Goal: Task Accomplishment & Management: Complete application form

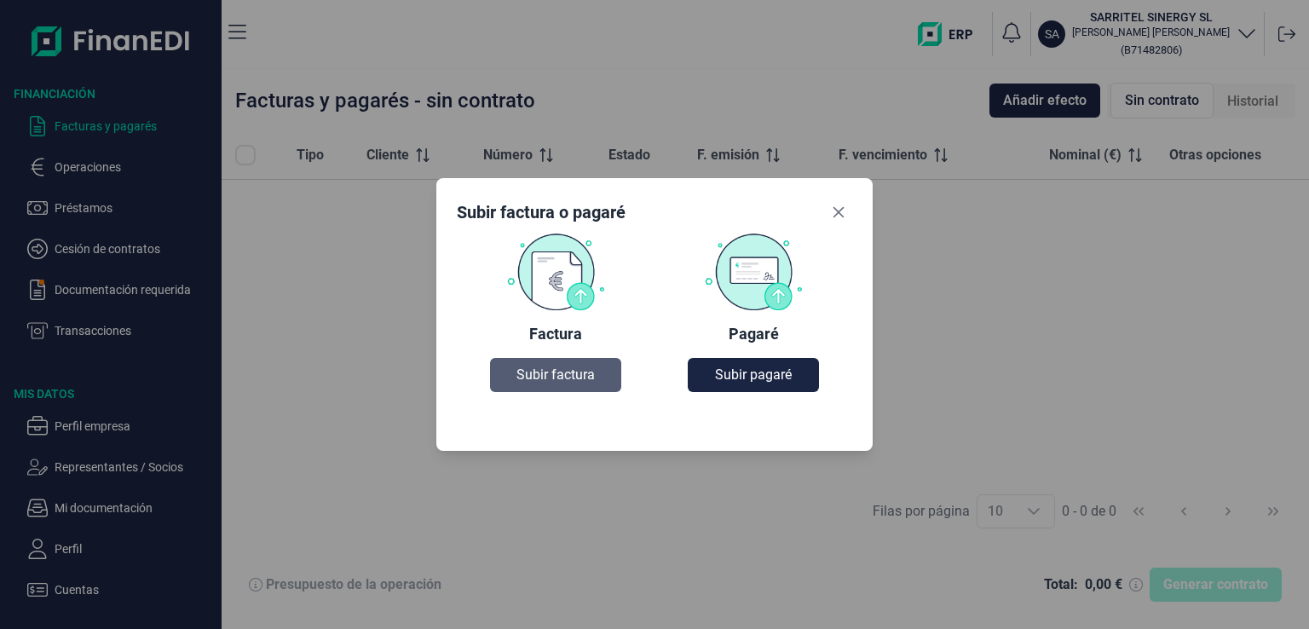
click at [560, 376] on span "Subir factura" at bounding box center [556, 375] width 78 height 20
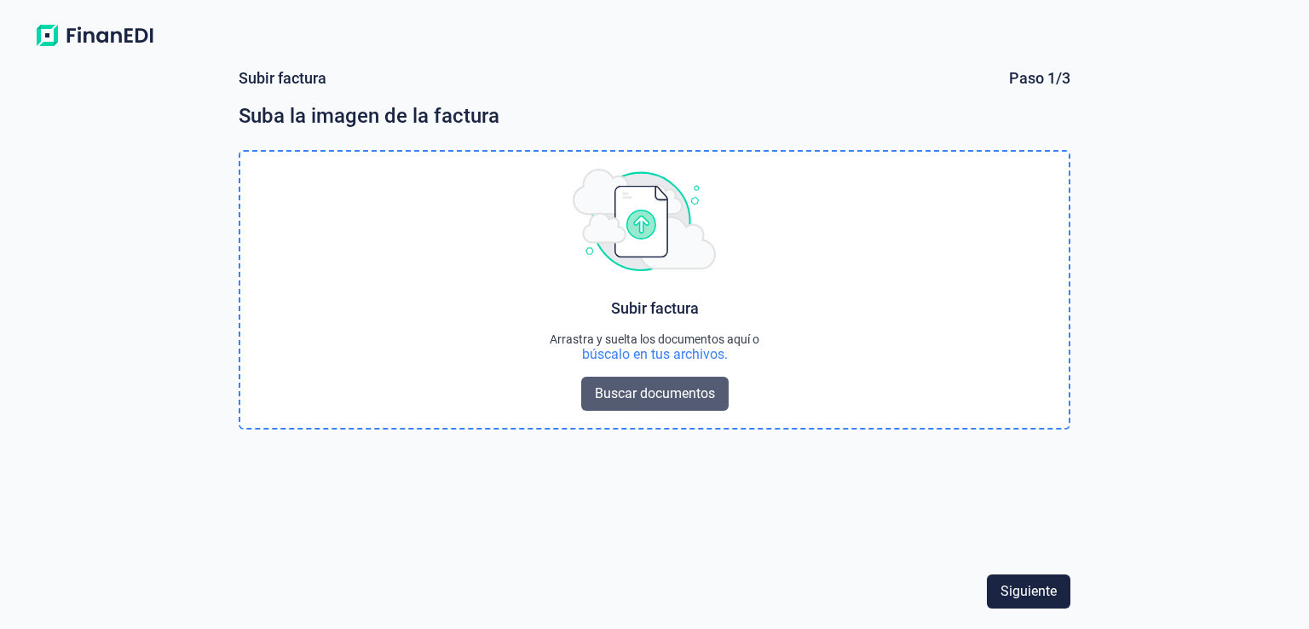
click at [617, 389] on span "Buscar documentos" at bounding box center [655, 394] width 120 height 20
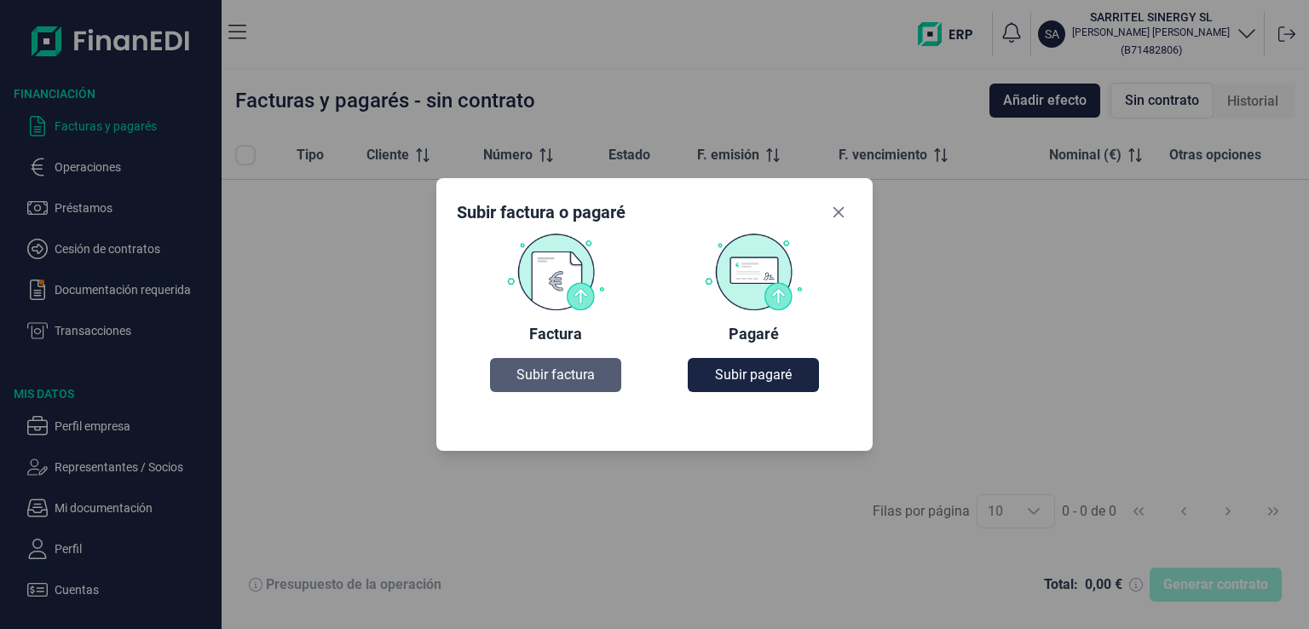
click at [556, 377] on span "Subir factura" at bounding box center [556, 375] width 78 height 20
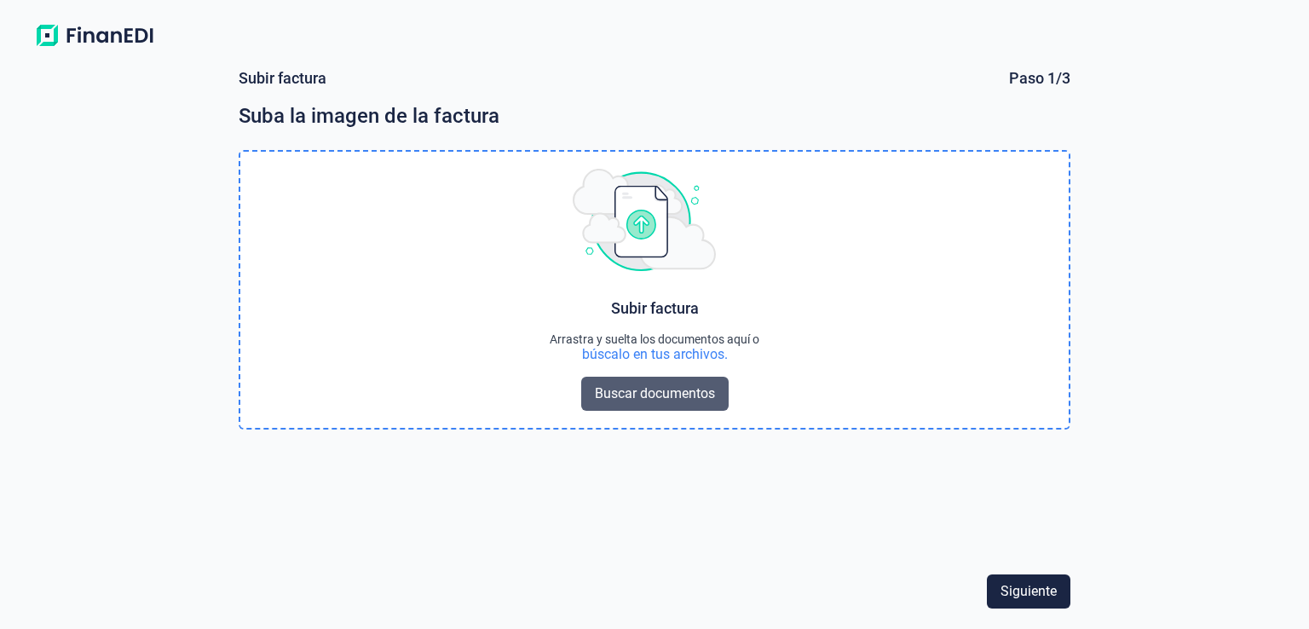
click at [644, 390] on span "Buscar documentos" at bounding box center [655, 394] width 120 height 20
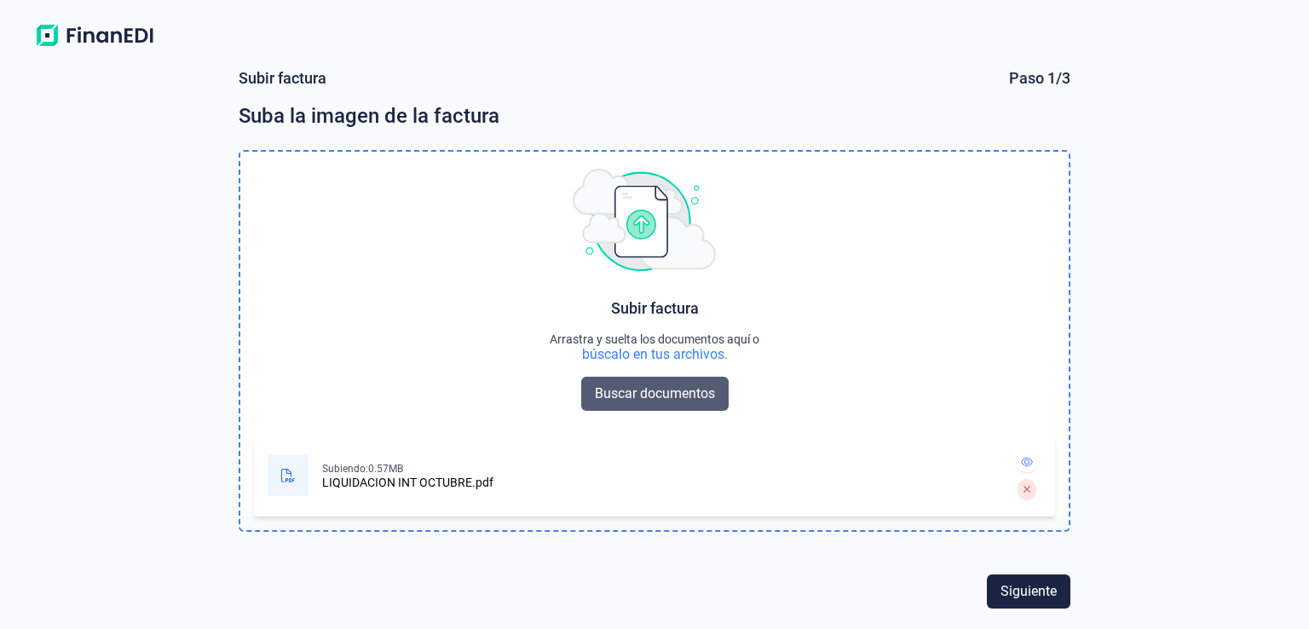
click at [632, 400] on span "Buscar documentos" at bounding box center [655, 394] width 120 height 20
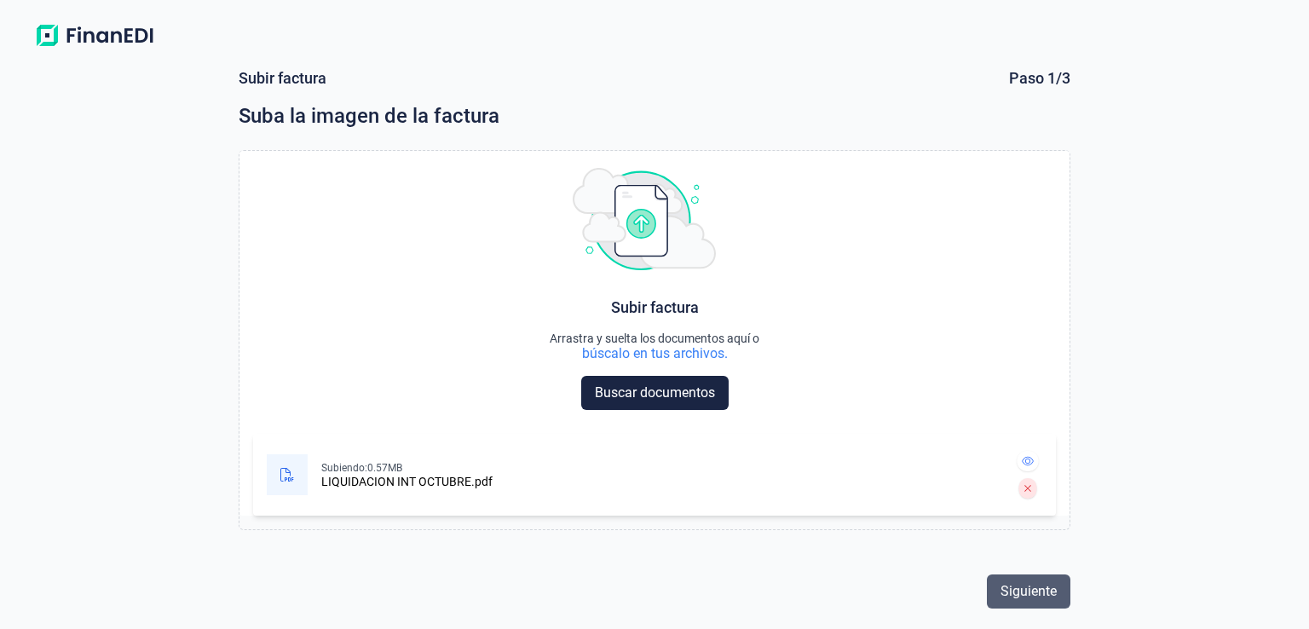
click at [1055, 594] on span "Siguiente" at bounding box center [1029, 591] width 56 height 20
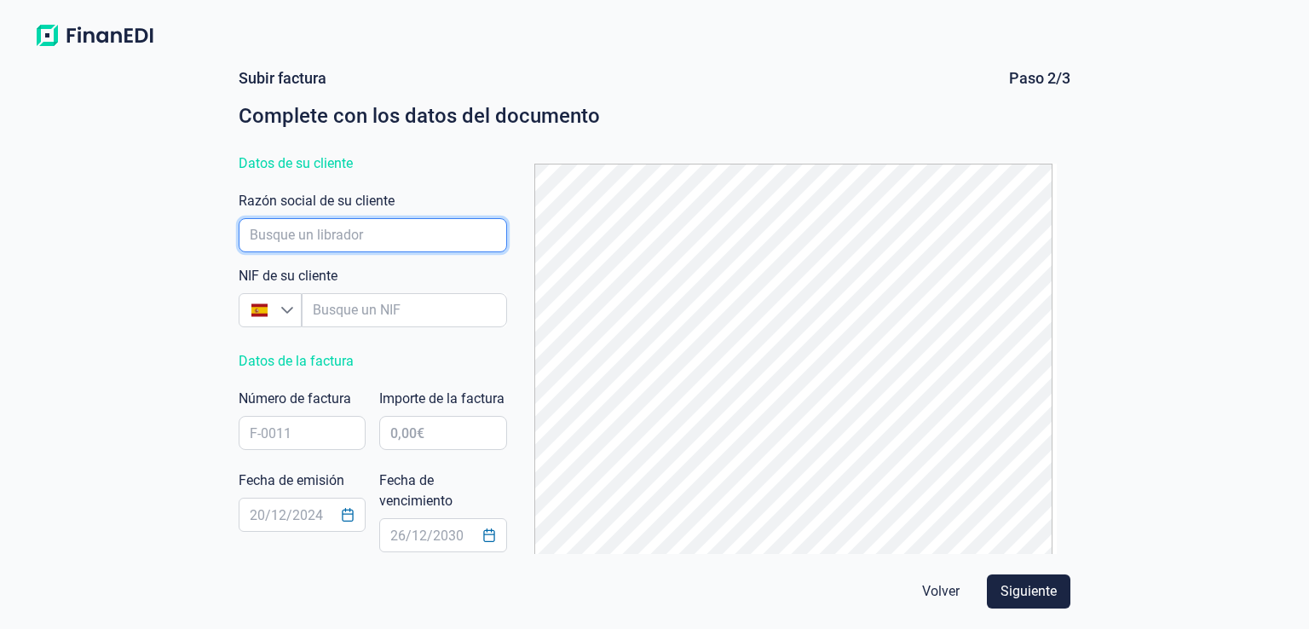
click at [356, 239] on input "empresaAutocomplete" at bounding box center [373, 235] width 269 height 34
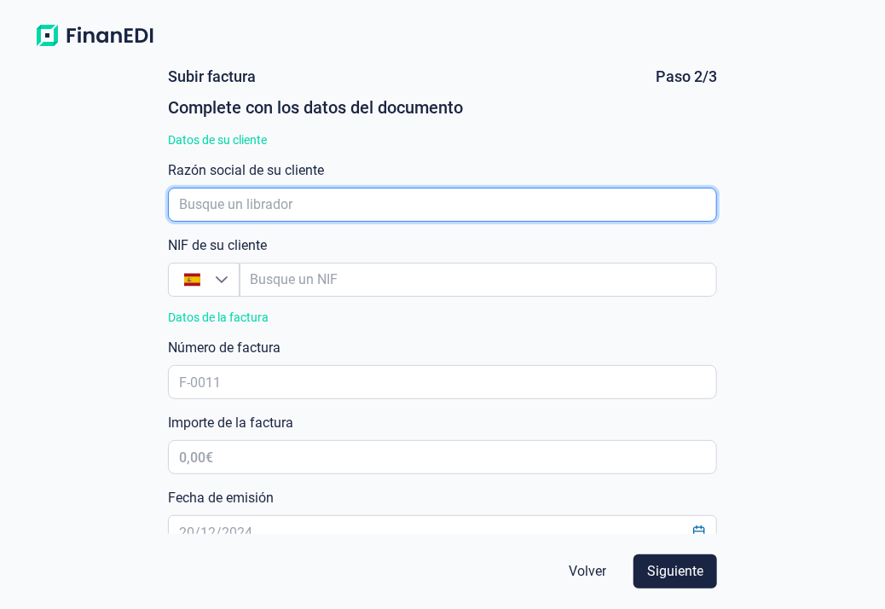
click at [238, 214] on input "empresaAutocomplete" at bounding box center [442, 205] width 549 height 34
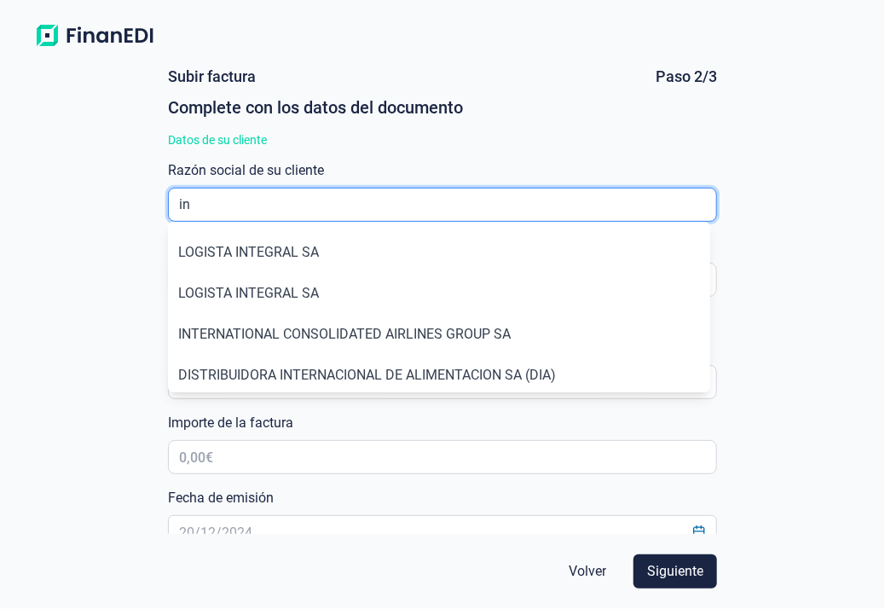
type input "i"
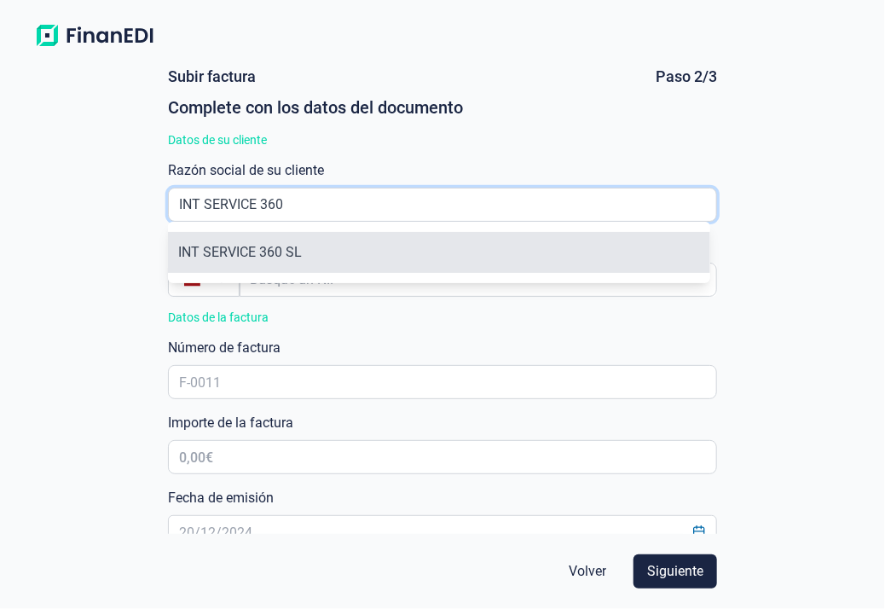
type input "INT SERVICE 360"
click at [269, 250] on li "INT SERVICE 360 SL" at bounding box center [439, 252] width 542 height 41
type input "B56578867"
type input "INT SERVICE 360 SL"
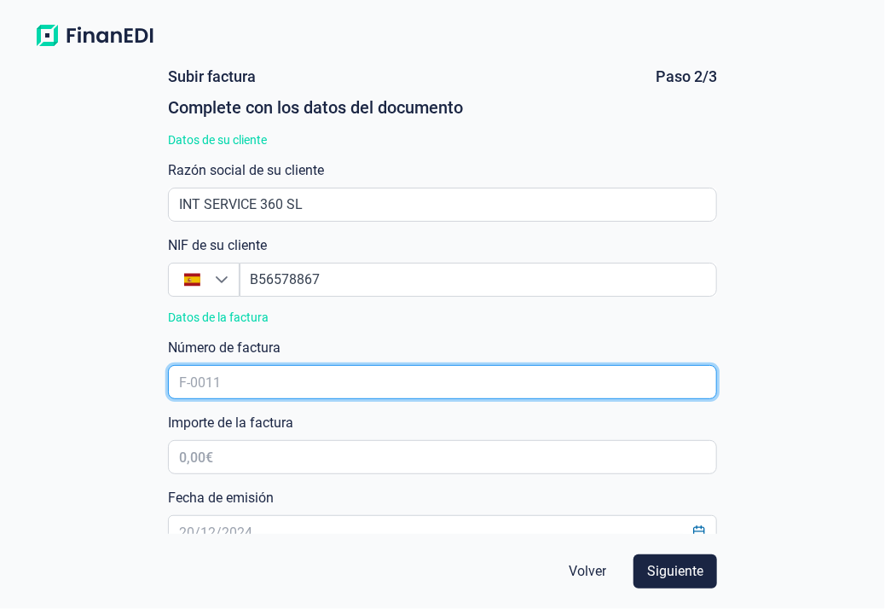
click at [247, 386] on input "text" at bounding box center [442, 382] width 549 height 34
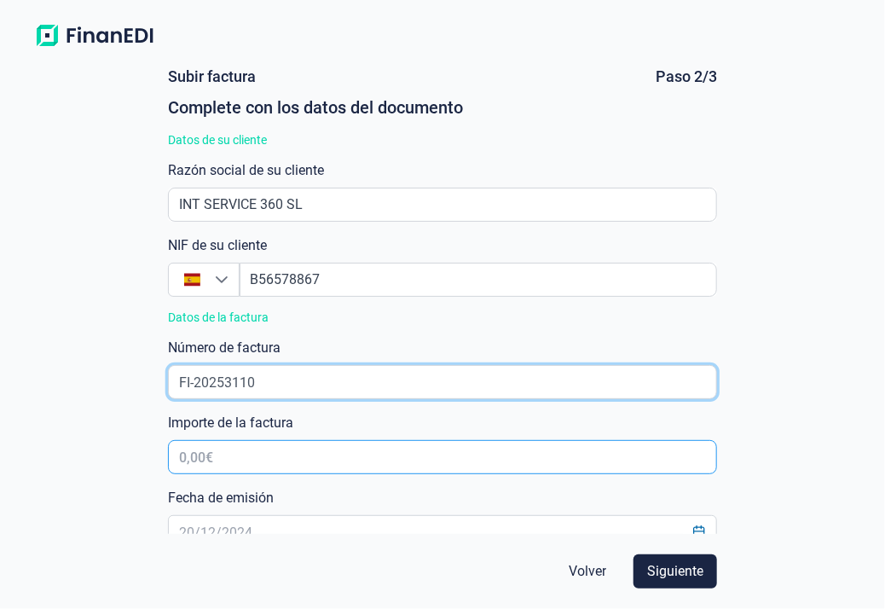
type input "FI-20253110"
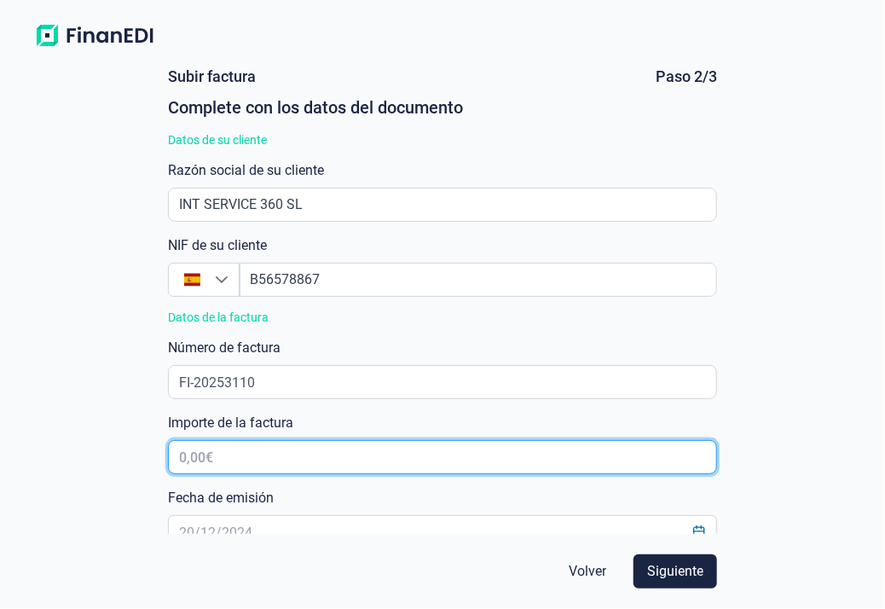
click at [228, 458] on input "text" at bounding box center [442, 457] width 549 height 34
click at [246, 458] on input "976.454,00 €" at bounding box center [442, 457] width 549 height 34
click at [691, 456] on input "976.454,00 €" at bounding box center [442, 457] width 549 height 34
click at [688, 456] on input "9.764,00 €" at bounding box center [442, 457] width 549 height 34
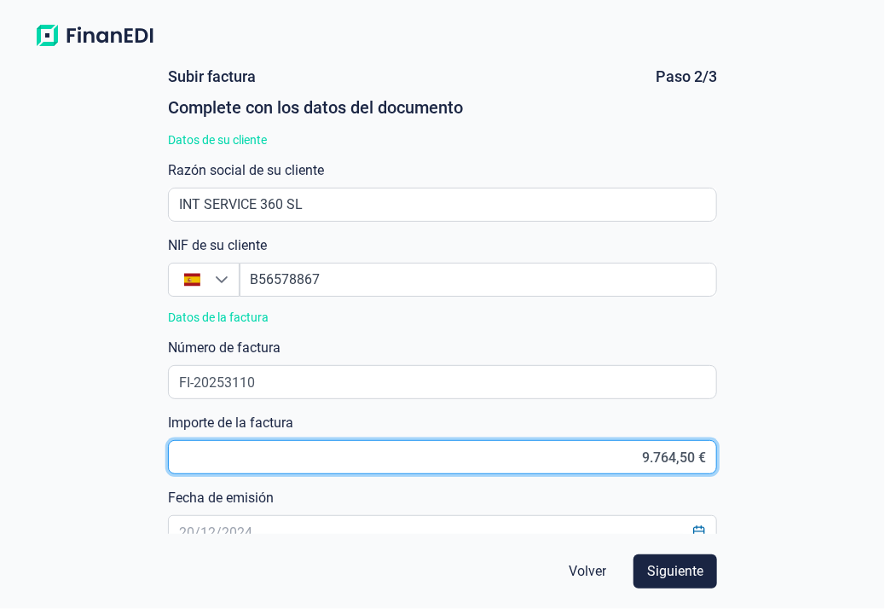
type input "9.764,54 €"
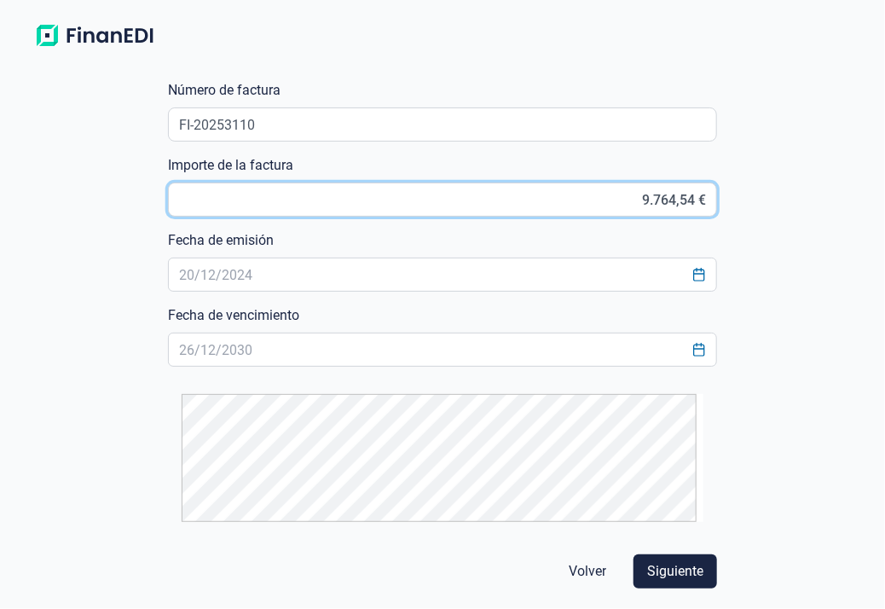
scroll to position [259, 0]
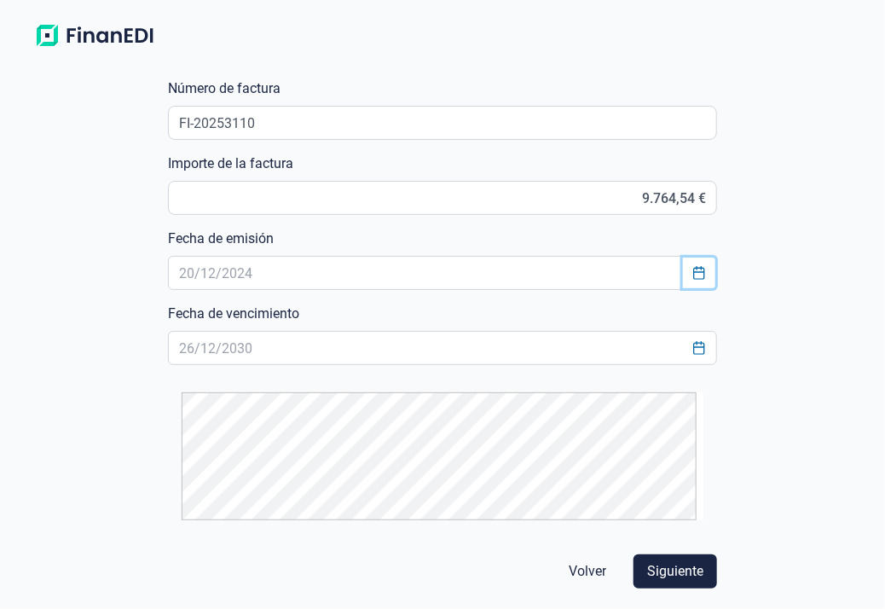
click at [692, 269] on icon "Choose Date" at bounding box center [699, 273] width 14 height 14
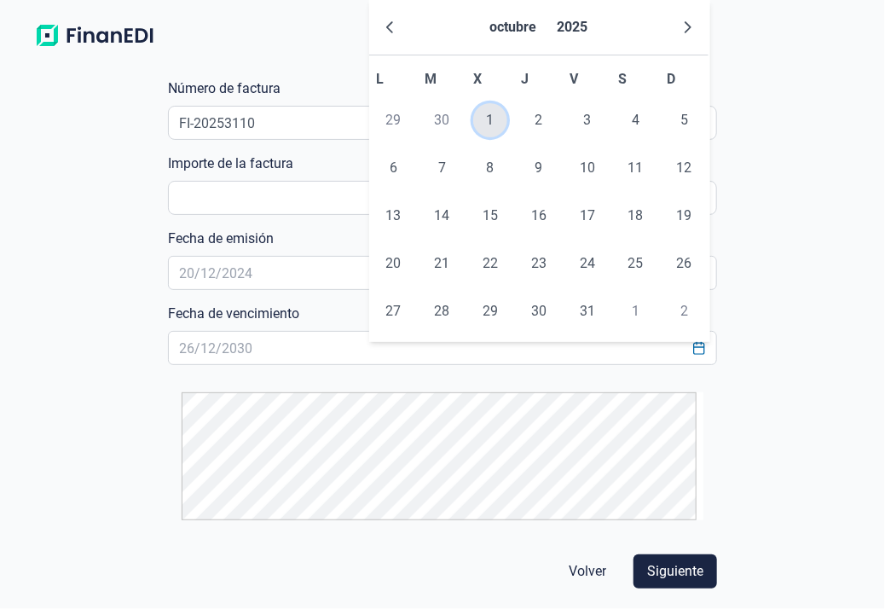
click at [491, 126] on span "1" at bounding box center [490, 120] width 34 height 34
type input "[DATE]"
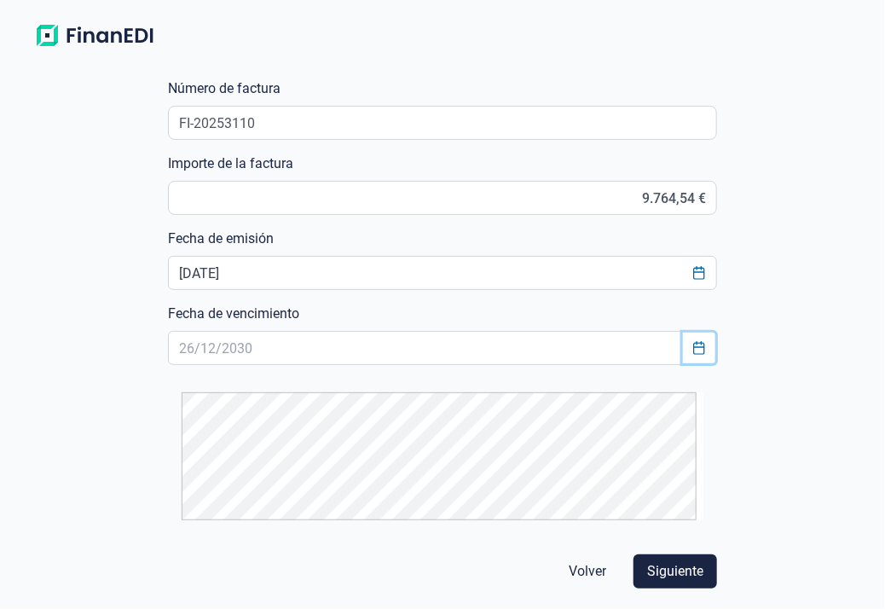
click at [696, 347] on icon "Choose Date" at bounding box center [698, 348] width 11 height 14
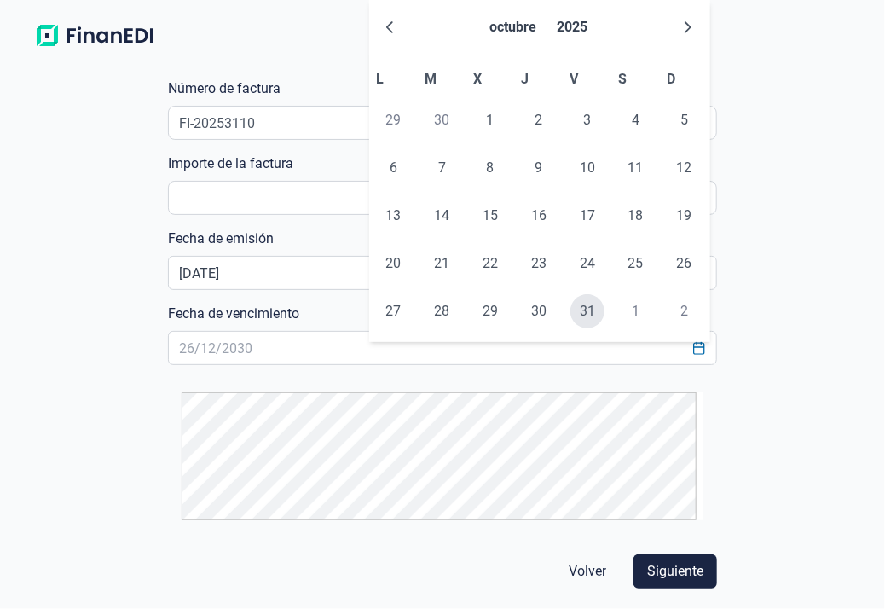
click at [587, 315] on span "31" at bounding box center [587, 311] width 34 height 34
type input "[DATE]"
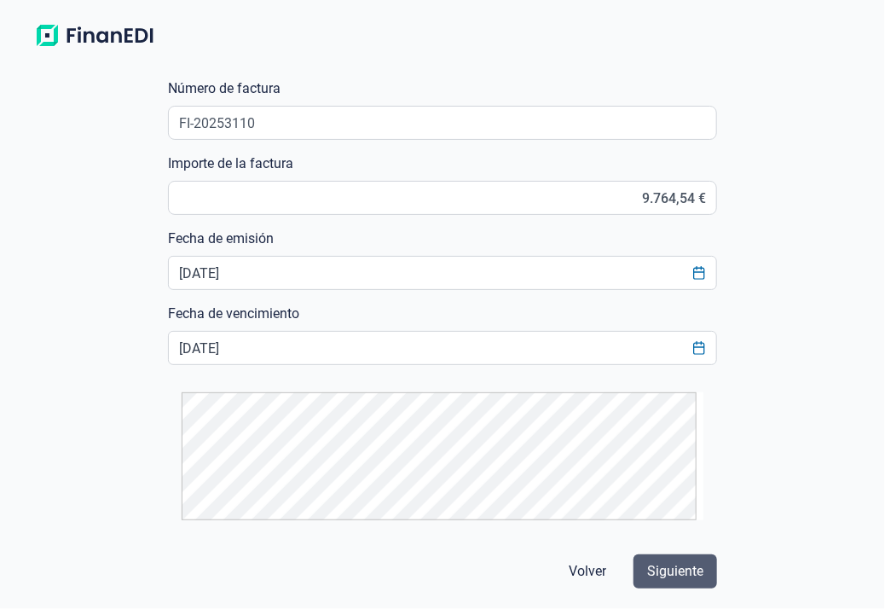
click at [655, 562] on span "Siguiente" at bounding box center [675, 571] width 56 height 20
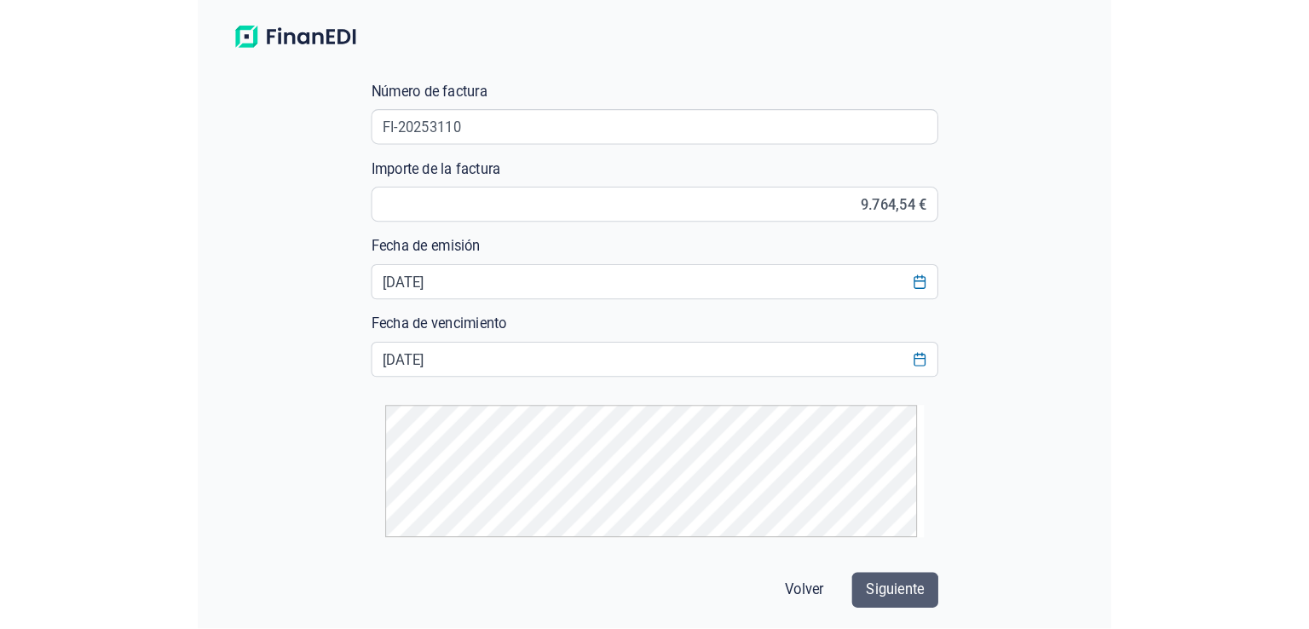
scroll to position [0, 0]
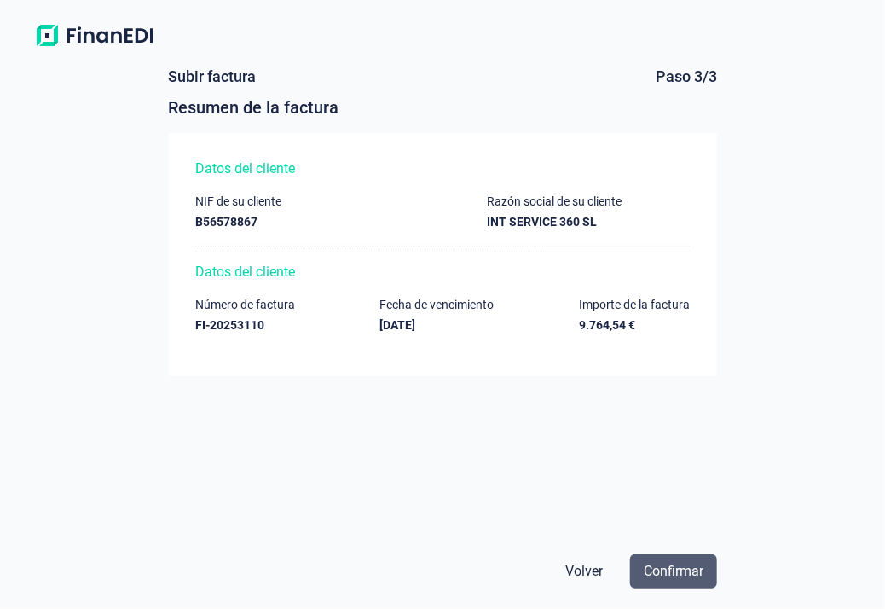
click at [662, 575] on span "Confirmar" at bounding box center [674, 571] width 60 height 20
